Goal: Obtain resource: Download file/media

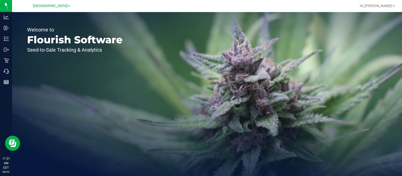
click at [65, 7] on link "[GEOGRAPHIC_DATA]" at bounding box center [51, 5] width 37 height 5
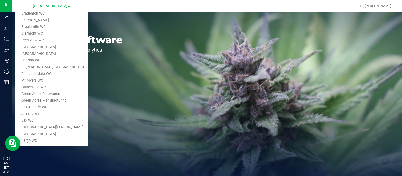
scroll to position [19, 0]
click at [45, 82] on link "Ft. Myers WC" at bounding box center [51, 79] width 73 height 7
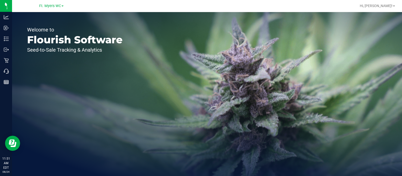
click at [62, 6] on span at bounding box center [63, 6] width 2 height 1
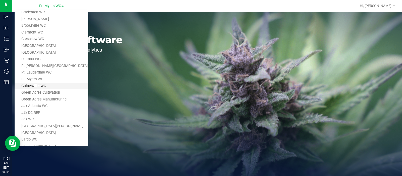
click at [40, 86] on link "Gainesville WC" at bounding box center [51, 86] width 73 height 7
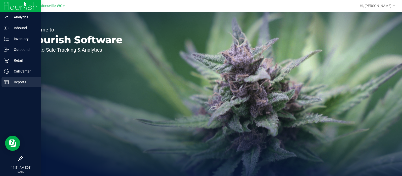
click at [20, 82] on p "Reports" at bounding box center [24, 82] width 30 height 6
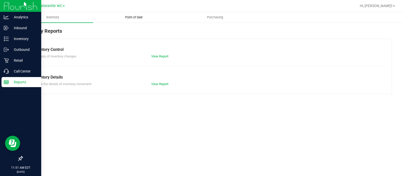
click at [137, 16] on span "Point of Sale" at bounding box center [133, 17] width 31 height 5
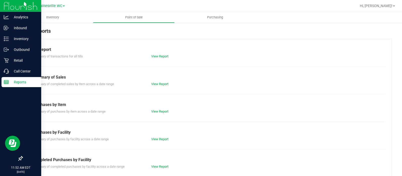
drag, startPoint x: 102, startPoint y: 112, endPoint x: 208, endPoint y: 65, distance: 116.0
click at [208, 65] on div "Till Report Summary of transactions for all tills View Report Summary of Sales …" at bounding box center [207, 149] width 370 height 220
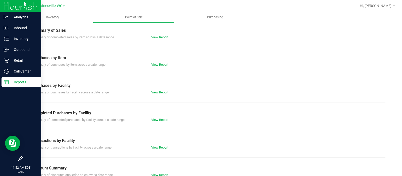
scroll to position [50, 0]
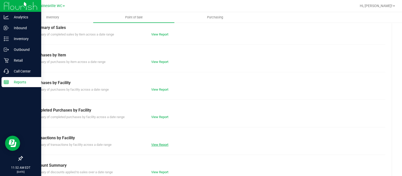
click at [156, 146] on div "View Report" at bounding box center [178, 144] width 60 height 5
click at [157, 144] on link "View Report" at bounding box center [159, 145] width 17 height 4
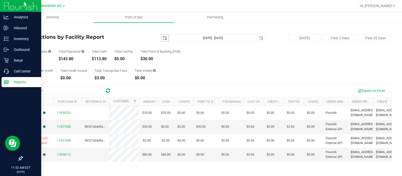
click at [163, 39] on span "select" at bounding box center [165, 38] width 4 height 4
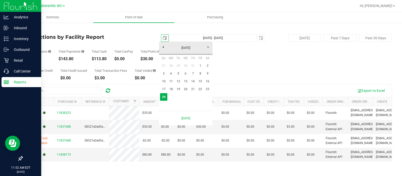
scroll to position [0, 12]
click at [162, 44] on link "[DATE]" at bounding box center [186, 48] width 54 height 8
click at [168, 64] on link "Jan" at bounding box center [166, 61] width 13 height 13
click at [259, 39] on span "select" at bounding box center [261, 38] width 4 height 4
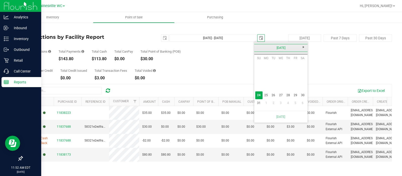
click at [258, 48] on link "[DATE]" at bounding box center [281, 48] width 54 height 8
click at [300, 74] on link "Aug" at bounding box center [300, 75] width 13 height 13
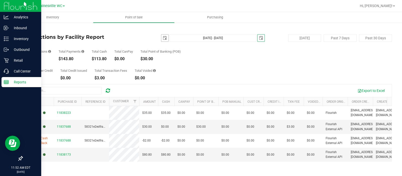
click at [163, 38] on span "select" at bounding box center [165, 38] width 4 height 4
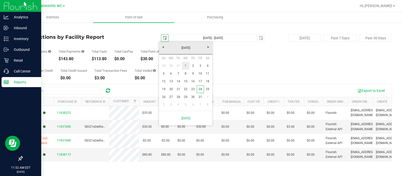
click at [188, 66] on link "1" at bounding box center [185, 66] width 7 height 8
type input "[DATE]"
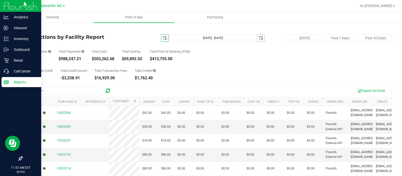
click at [259, 39] on span "select" at bounding box center [261, 38] width 4 height 4
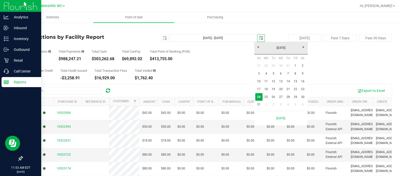
scroll to position [0, 12]
click at [261, 88] on link "17" at bounding box center [258, 89] width 7 height 8
type input "[DATE] - [DATE]"
type input "[DATE]"
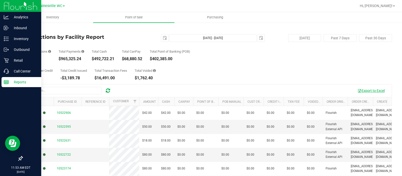
click at [360, 92] on button "Export to Excel" at bounding box center [371, 90] width 34 height 9
click at [259, 38] on span "select" at bounding box center [261, 38] width 4 height 4
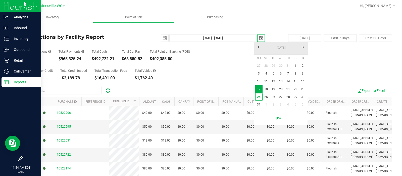
scroll to position [0, 12]
click at [256, 48] on link "[DATE]" at bounding box center [281, 48] width 54 height 8
click at [287, 60] on link "Mar" at bounding box center [287, 61] width 13 height 13
click at [268, 104] on link "31" at bounding box center [266, 105] width 7 height 8
type input "[DATE] - [DATE]"
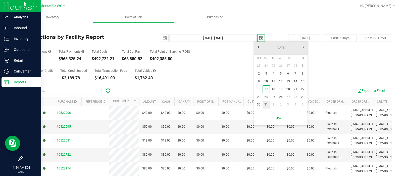
type input "[DATE]"
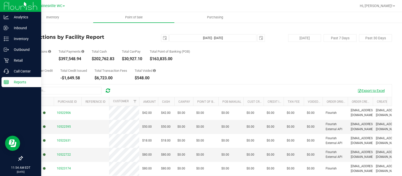
click at [360, 90] on button "Export to Excel" at bounding box center [371, 90] width 34 height 9
